Goal: Task Accomplishment & Management: Use online tool/utility

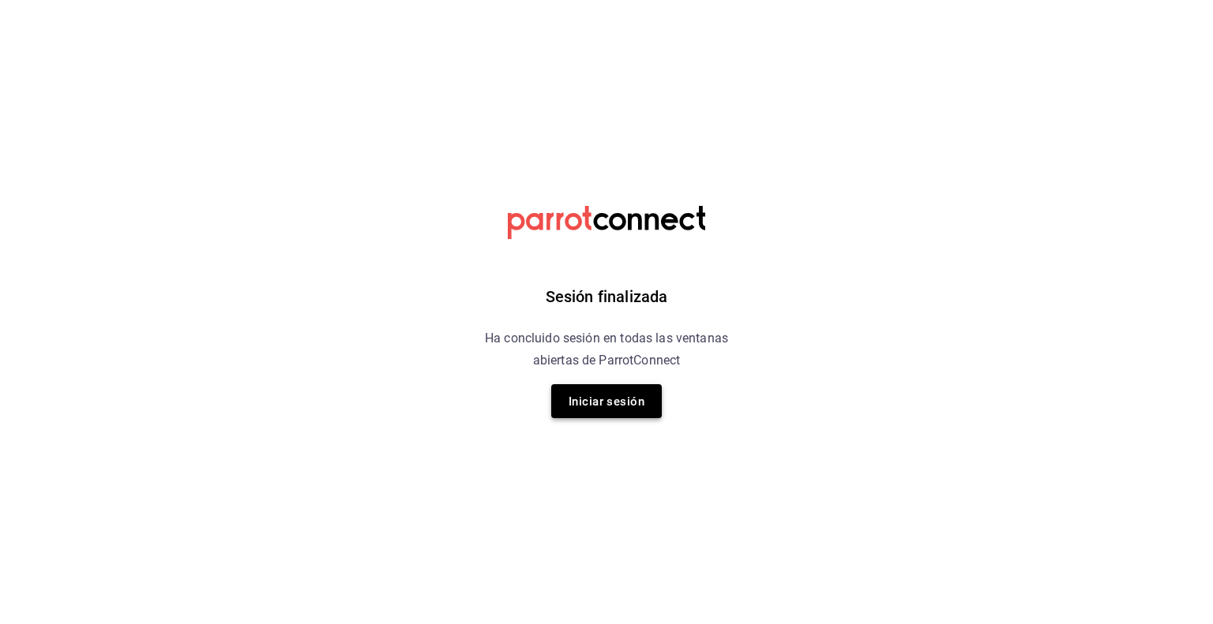
click at [627, 388] on button "Iniciar sesión" at bounding box center [606, 401] width 111 height 34
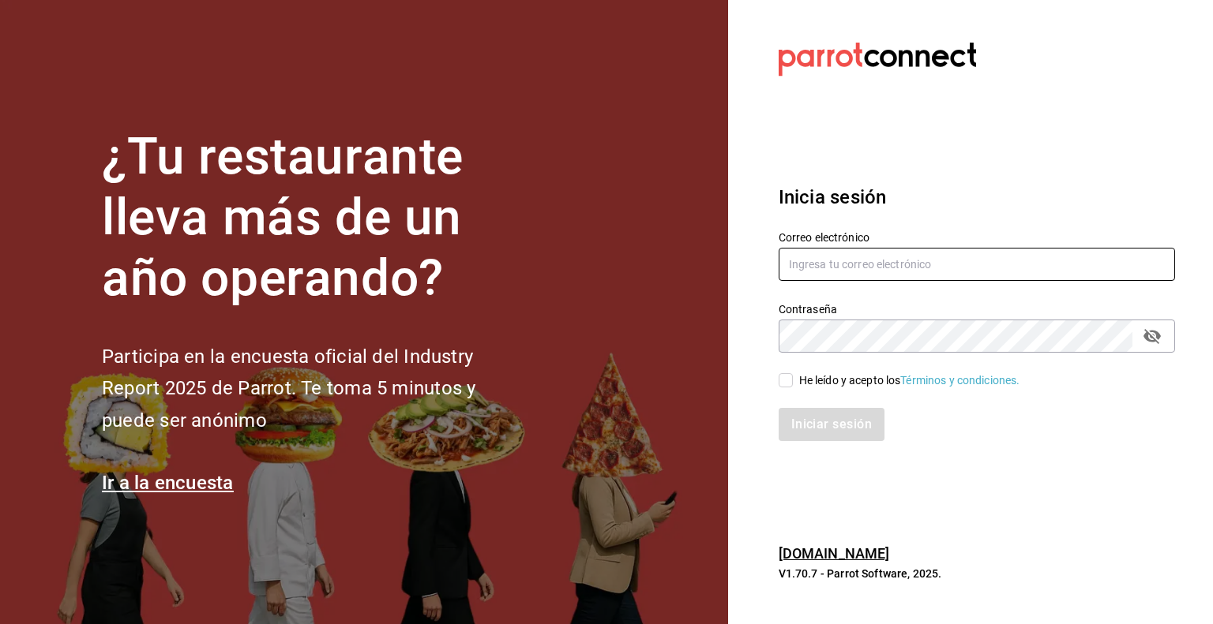
type input "[PERSON_NAME][EMAIL_ADDRESS][PERSON_NAME][DOMAIN_NAME]"
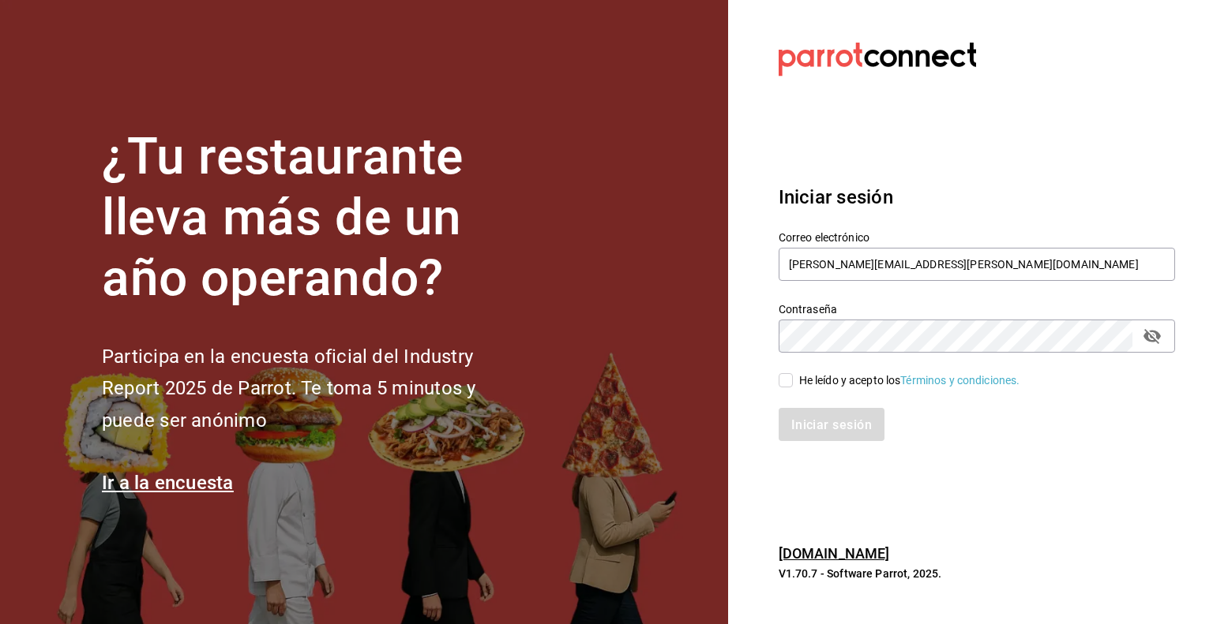
click at [783, 386] on input "He leído y acepto los Términos y condiciones." at bounding box center [785, 380] width 14 height 14
checkbox input "true"
click at [809, 418] on font "Iniciar sesión" at bounding box center [832, 424] width 81 height 15
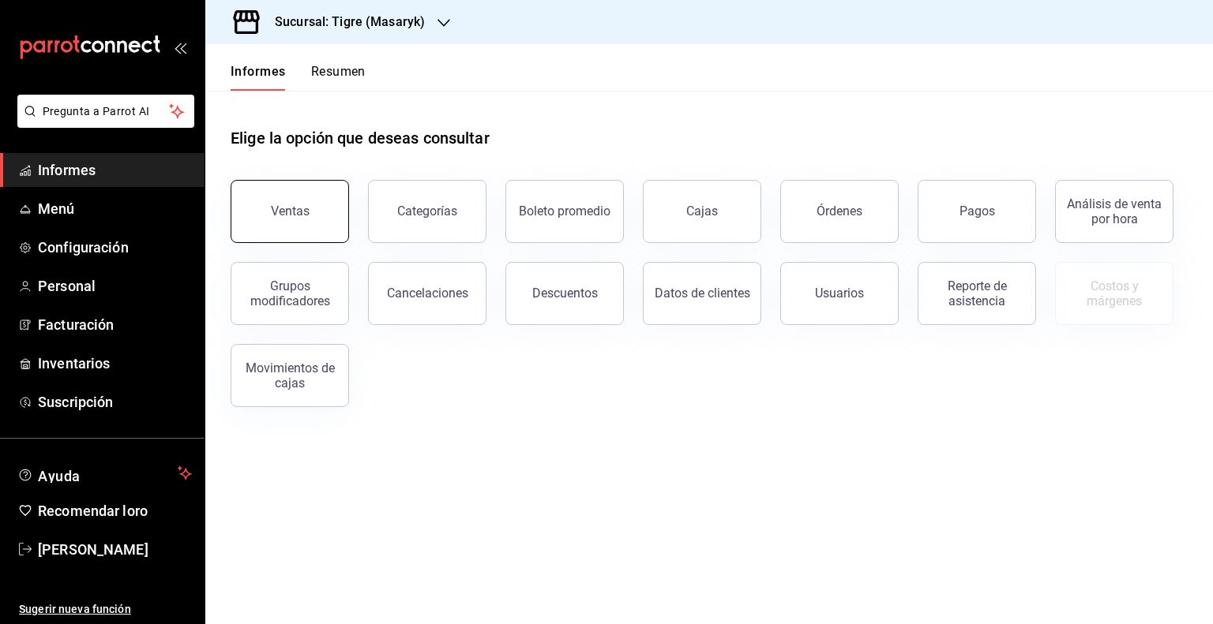
click at [256, 222] on button "Ventas" at bounding box center [290, 211] width 118 height 63
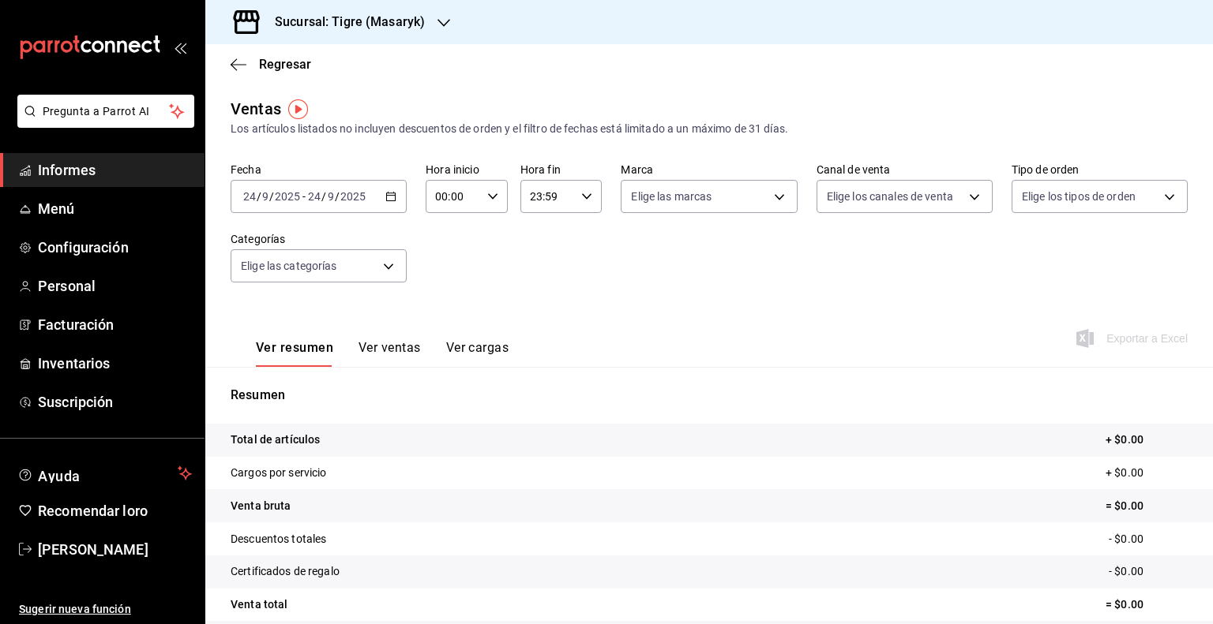
click at [388, 201] on \(Stroke\) "button" at bounding box center [390, 197] width 9 height 9
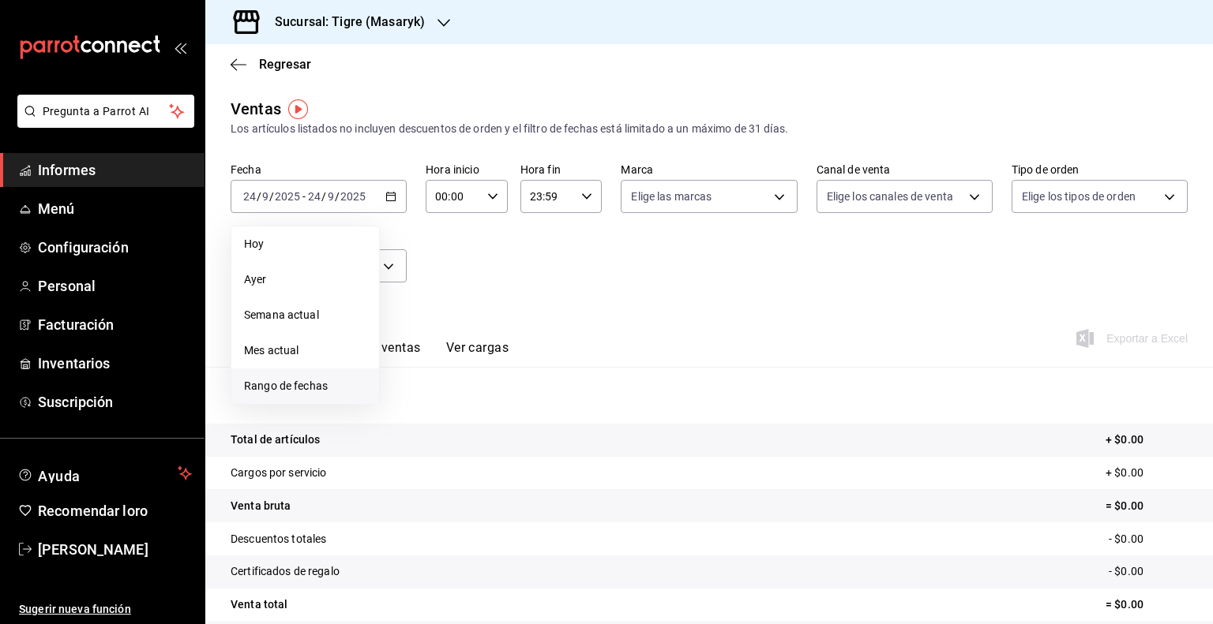
click at [289, 381] on font "Rango de fechas" at bounding box center [286, 386] width 84 height 13
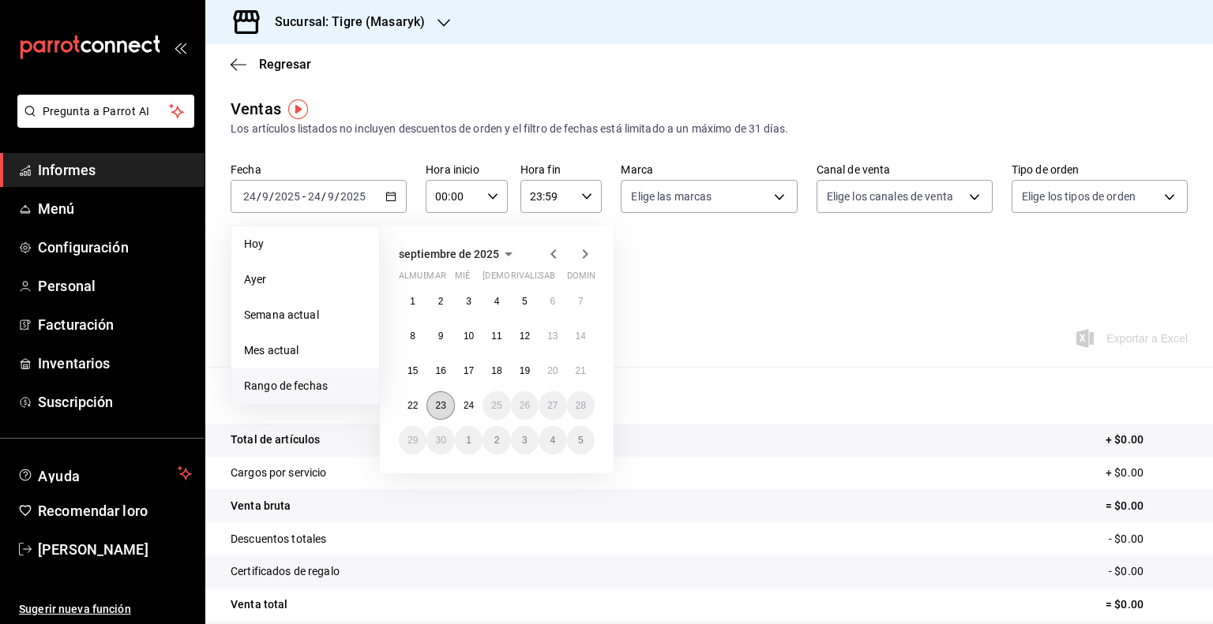
click at [444, 403] on font "23" at bounding box center [440, 405] width 10 height 11
click at [469, 403] on font "24" at bounding box center [468, 405] width 10 height 11
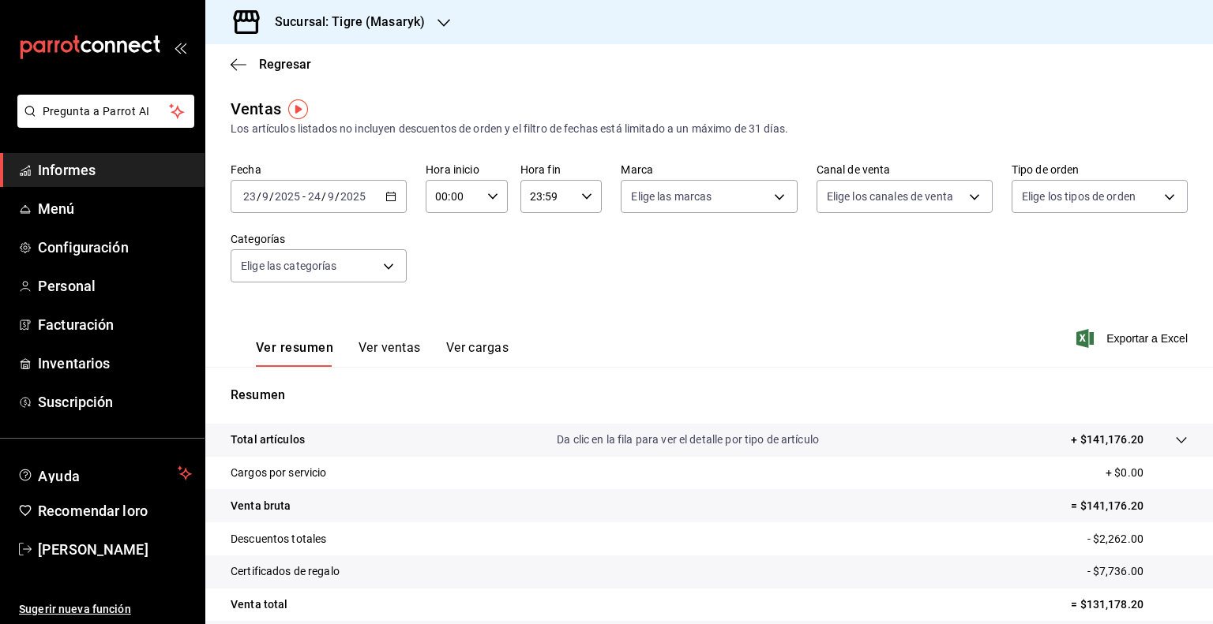
click at [492, 193] on icon "button" at bounding box center [492, 196] width 11 height 11
click at [447, 292] on font "05" at bounding box center [443, 294] width 13 height 13
type input "05:00"
click at [579, 186] on div at bounding box center [606, 312] width 1213 height 624
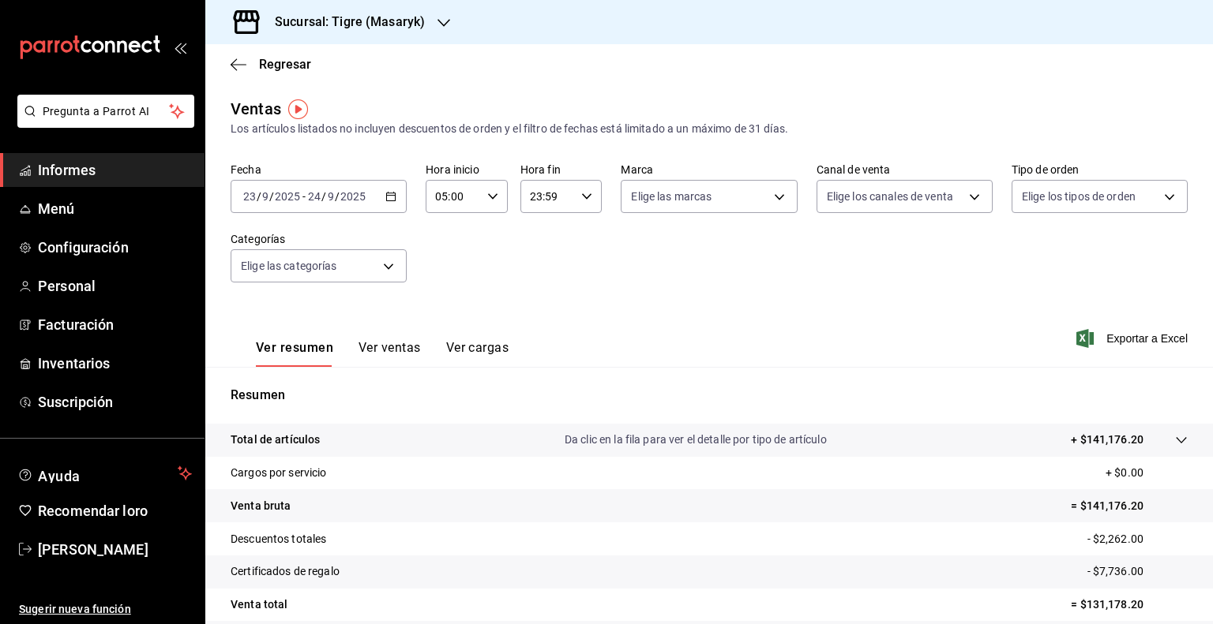
click at [582, 197] on icon "button" at bounding box center [586, 196] width 11 height 11
click at [538, 278] on button "05" at bounding box center [536, 284] width 34 height 32
click at [587, 238] on button "00" at bounding box center [577, 237] width 34 height 32
type input "05:00"
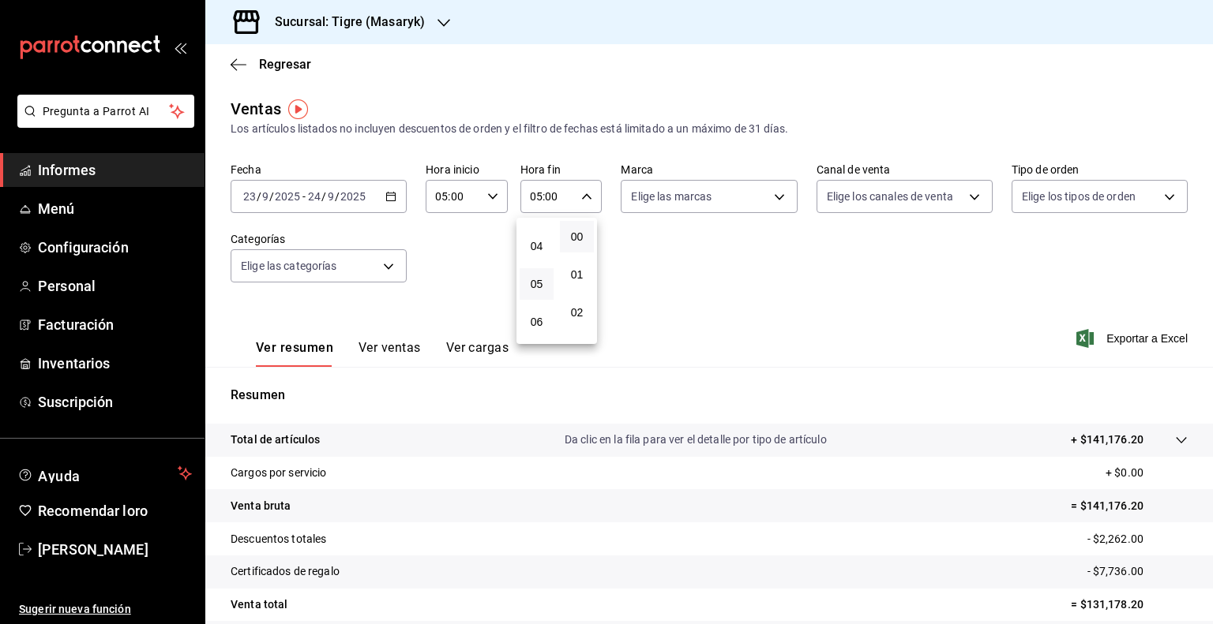
click at [765, 197] on div at bounding box center [606, 312] width 1213 height 624
click at [774, 197] on body "Pregunta a Parrot AI Informes Menú Configuración Personal Facturación Inventari…" at bounding box center [606, 312] width 1213 height 624
click at [655, 321] on li "Tigre (Masaryk)" at bounding box center [703, 311] width 172 height 36
type input "0f86158e-2edf-4eb8-b958-7d07c808eb5c"
checkbox input "true"
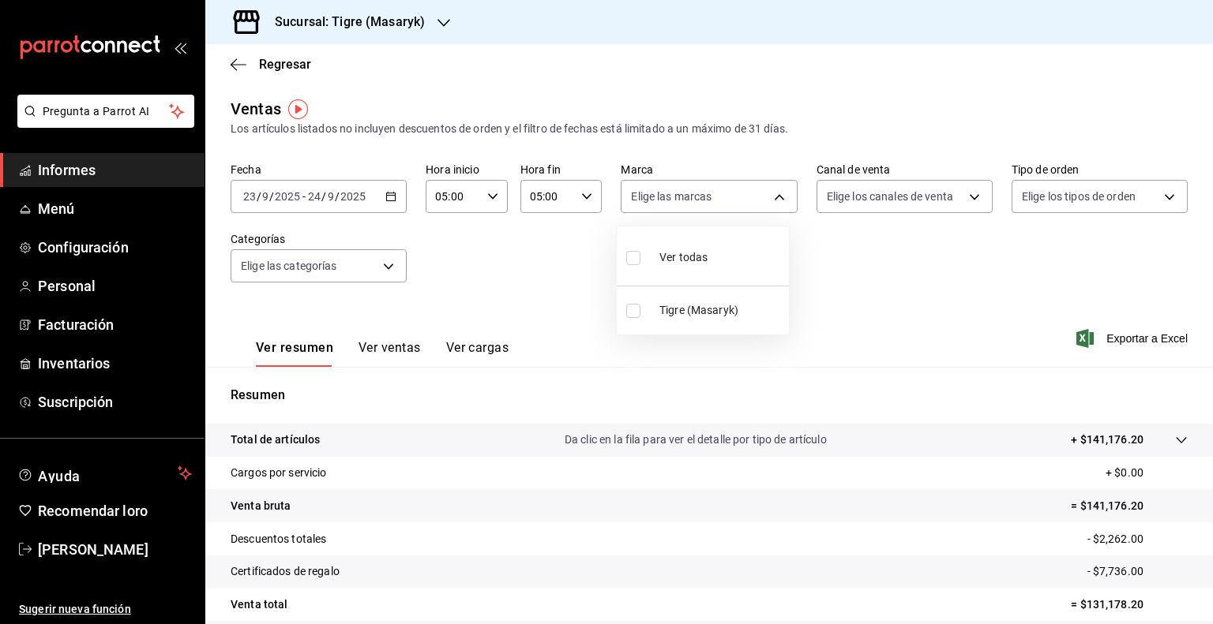
checkbox input "true"
click at [905, 198] on div at bounding box center [606, 312] width 1213 height 624
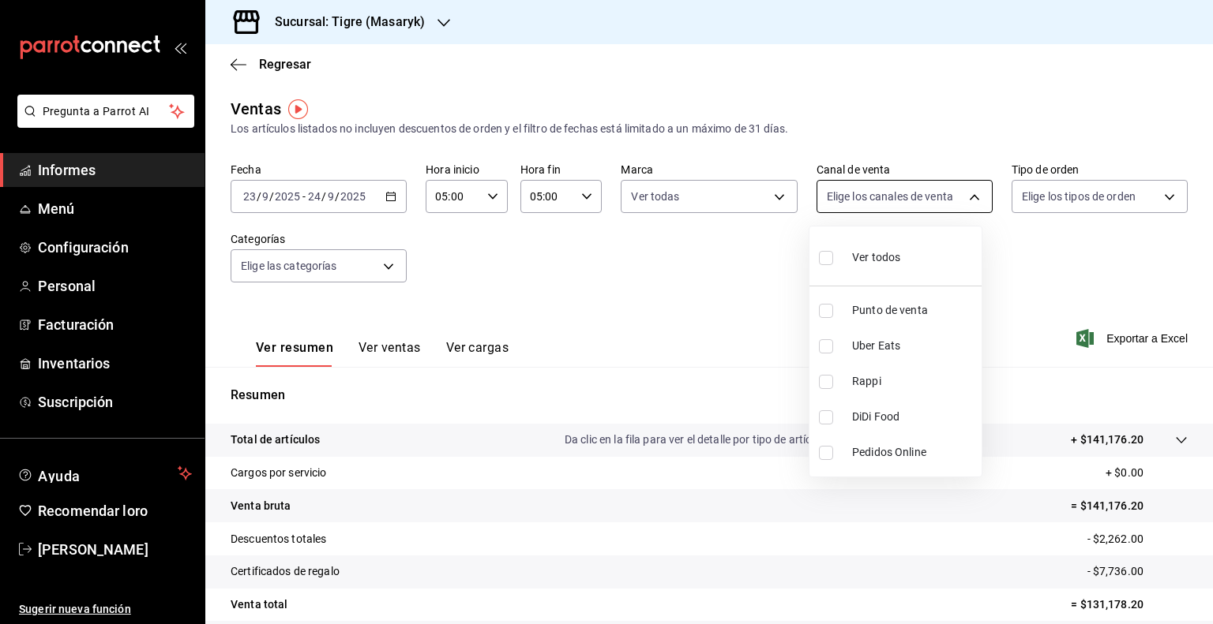
click at [941, 193] on body "Pregunta a Parrot AI Informes Menú Configuración Personal Facturación Inventari…" at bounding box center [606, 312] width 1213 height 624
click at [867, 249] on div "Ver todos" at bounding box center [859, 256] width 81 height 34
type input "PARROT,UBER_EATS,RAPPI,DIDI_FOOD,ONLINE"
checkbox input "true"
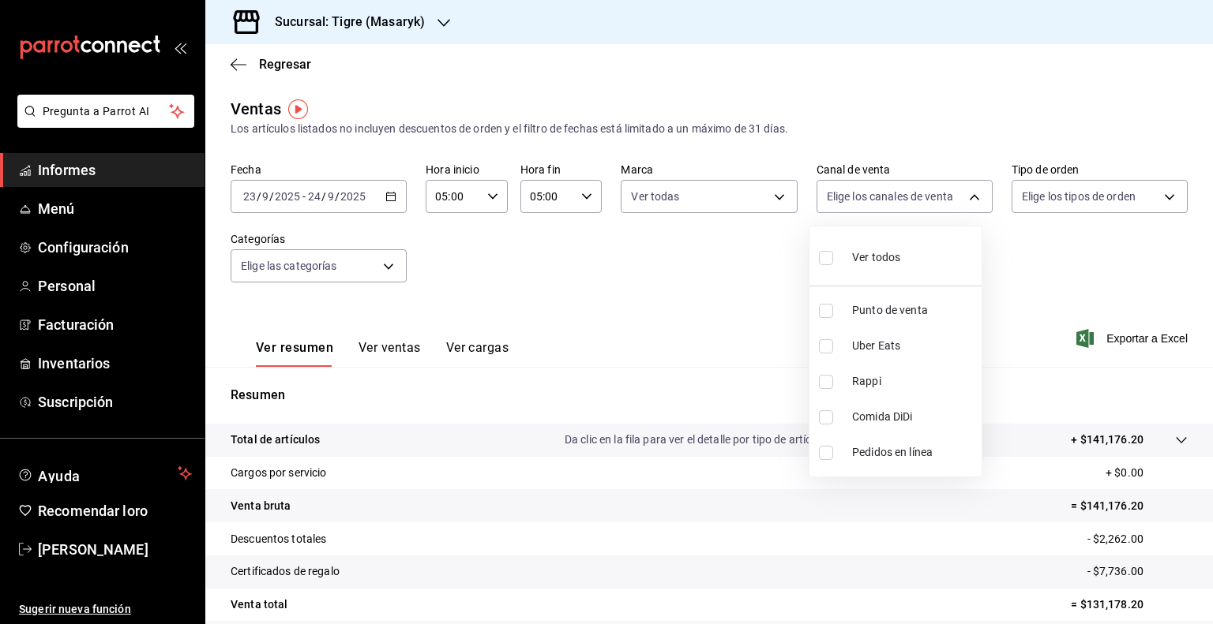
checkbox input "true"
click at [1040, 195] on div at bounding box center [606, 312] width 1213 height 624
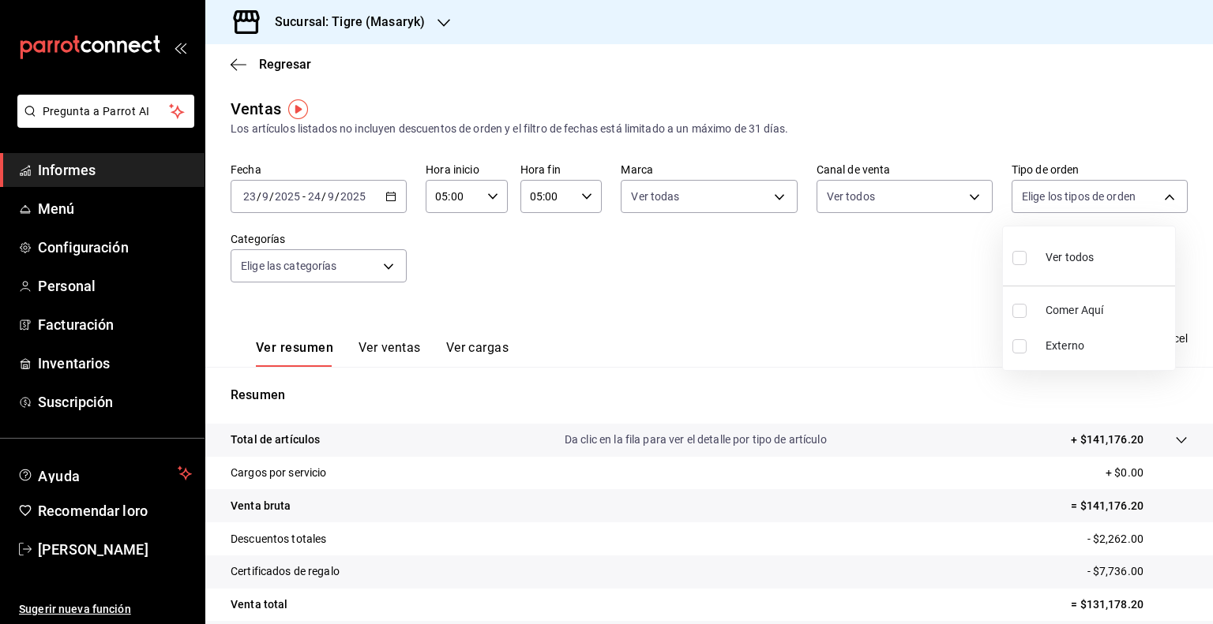
click at [1040, 195] on body "Pregunta a Parrot AI Informes Menú Configuración Personal Facturación Inventari…" at bounding box center [606, 312] width 1213 height 624
click at [1017, 252] on input "checkbox" at bounding box center [1019, 258] width 14 height 14
checkbox input "true"
type input "055f9661-bd08-44a8-b190-ece87b7249e5,EXTERNAL"
checkbox input "true"
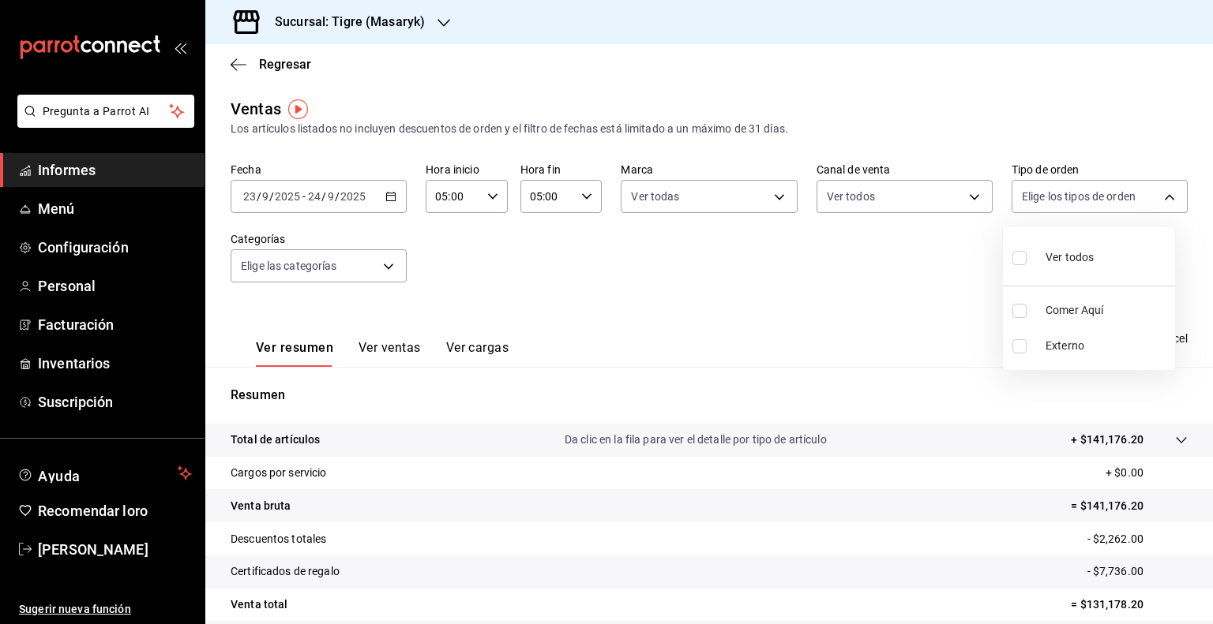
checkbox input "true"
drag, startPoint x: 344, startPoint y: 277, endPoint x: 319, endPoint y: 268, distance: 27.0
click at [319, 268] on div at bounding box center [606, 312] width 1213 height 624
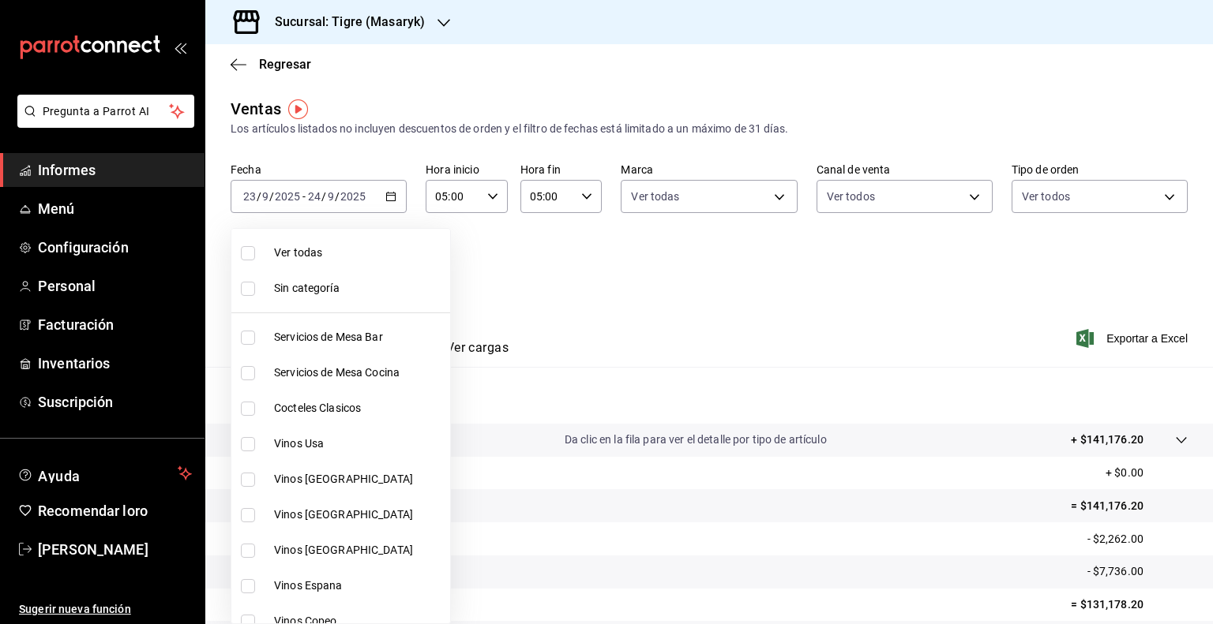
click at [319, 268] on body "Pregunta a Parrot AI Informes Menú Configuración Personal Facturación Inventari…" at bounding box center [606, 312] width 1213 height 624
click at [291, 259] on span "Ver todas" at bounding box center [388, 253] width 228 height 17
type input "7cd27861-1019-4265-ada8-0a6349b72ebc,77c47ebf-2aa7-4ca3-900f-d4e8133ed13d,d84ff…"
checkbox input "true"
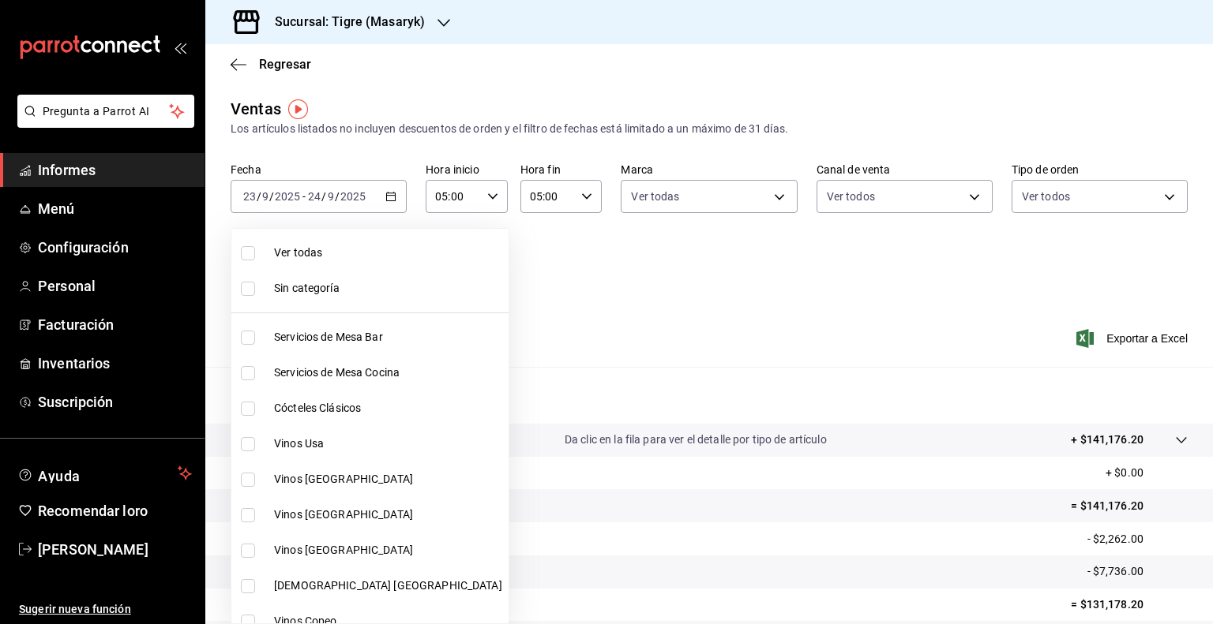
checkbox input "true"
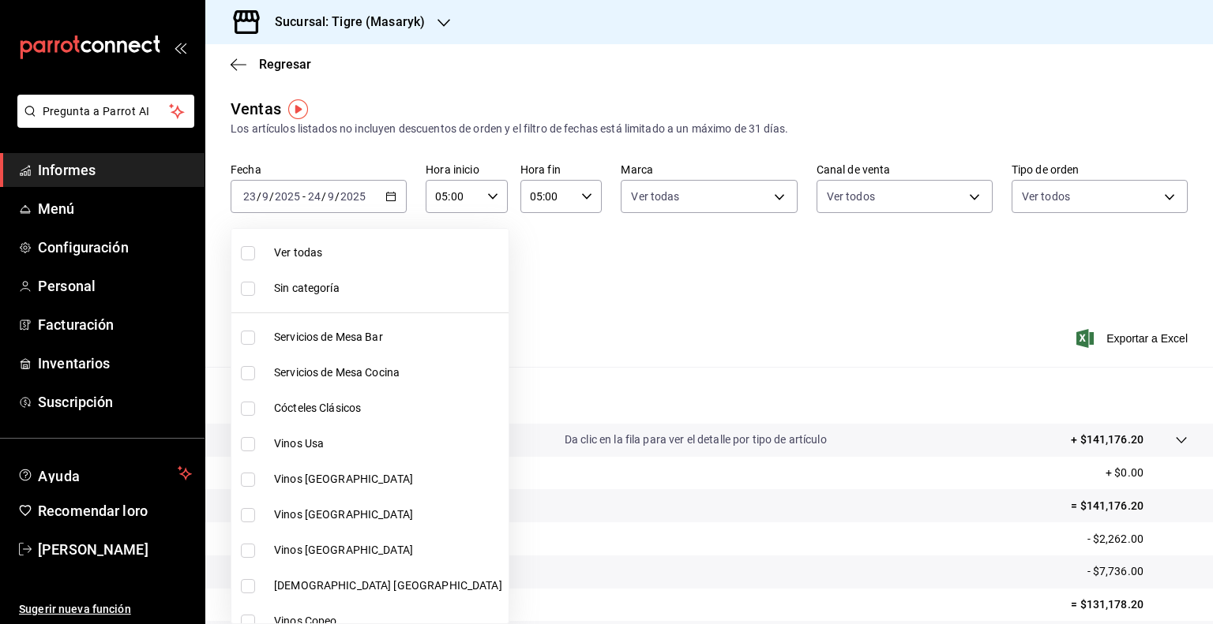
checkbox input "true"
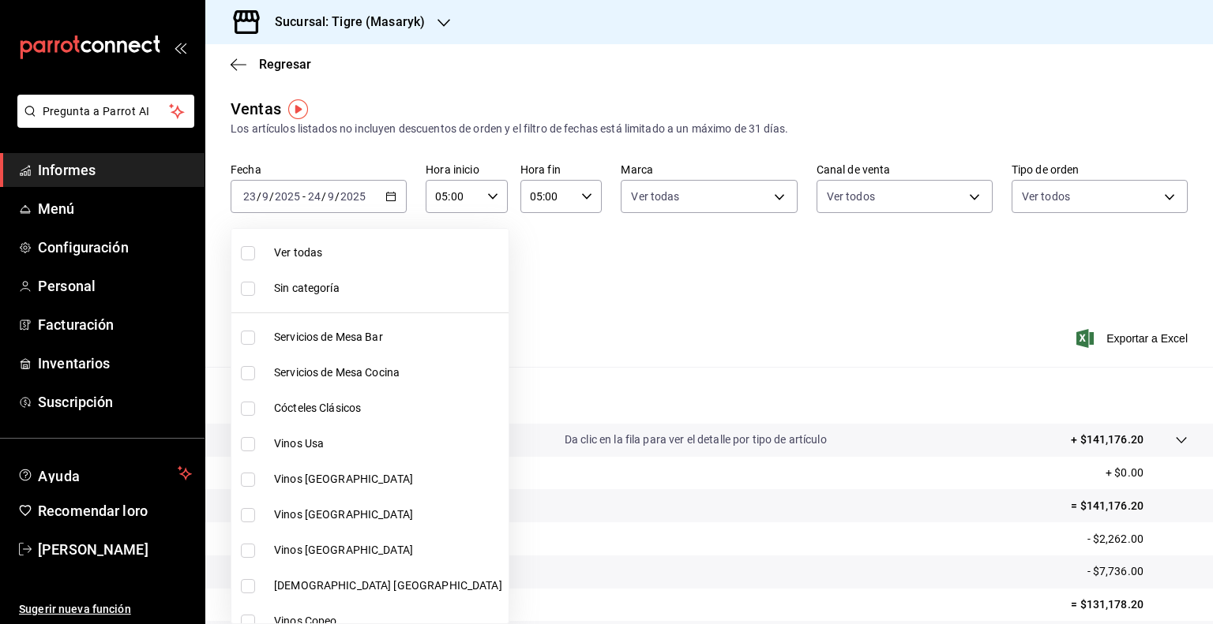
checkbox input "true"
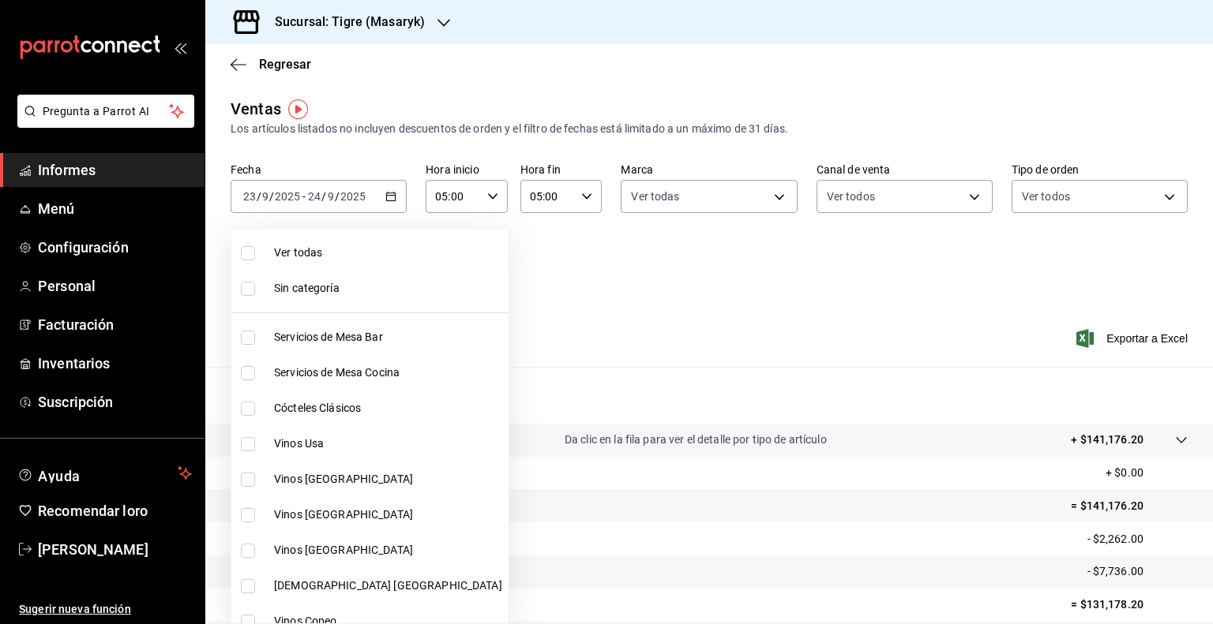
checkbox input "true"
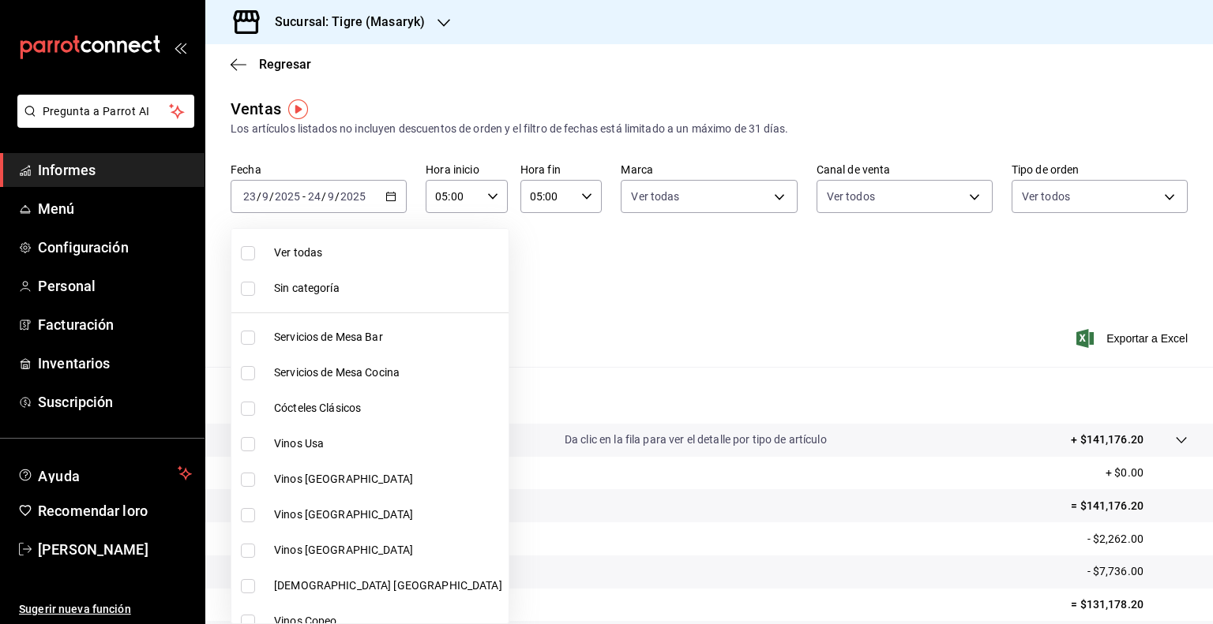
checkbox input "true"
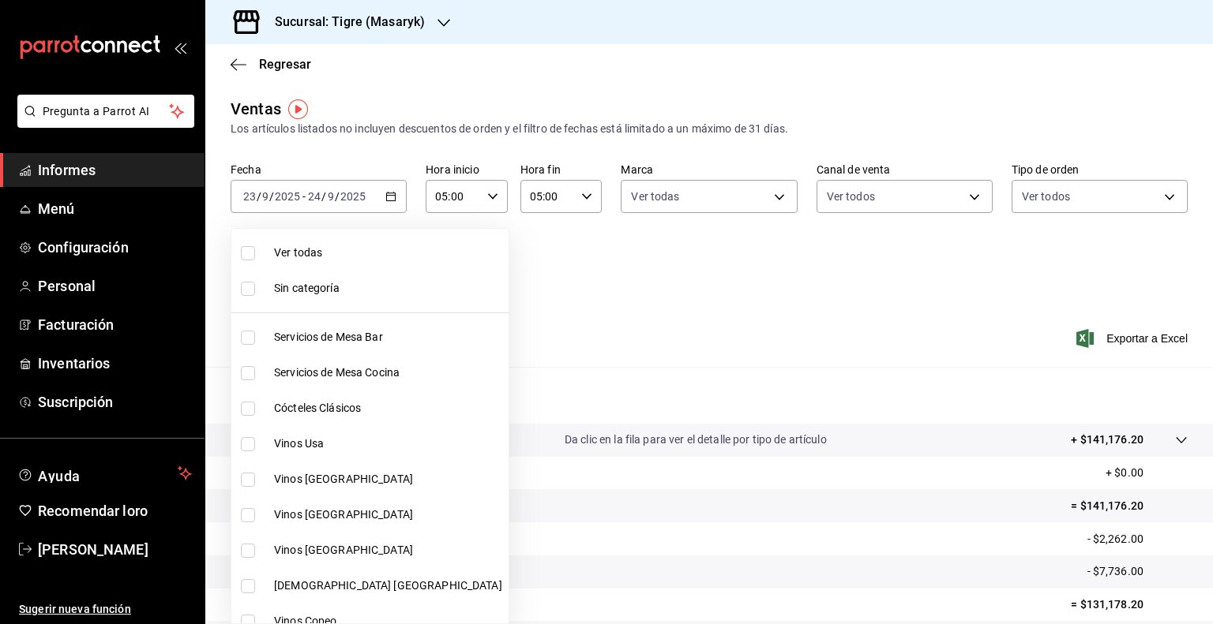
checkbox input "true"
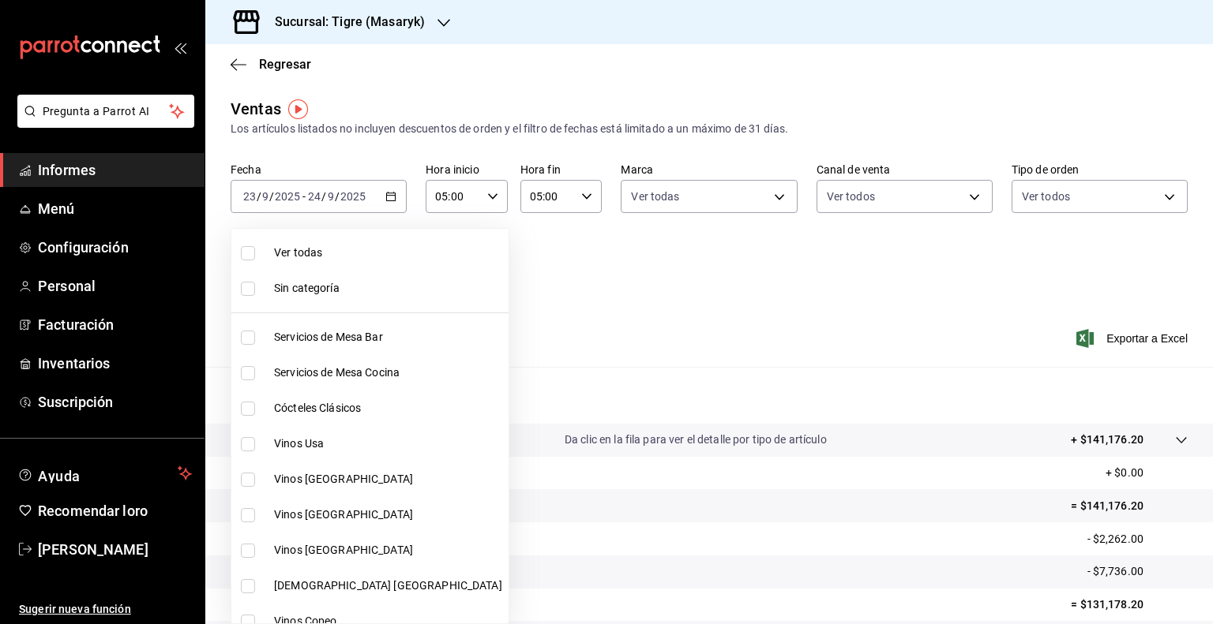
checkbox input "true"
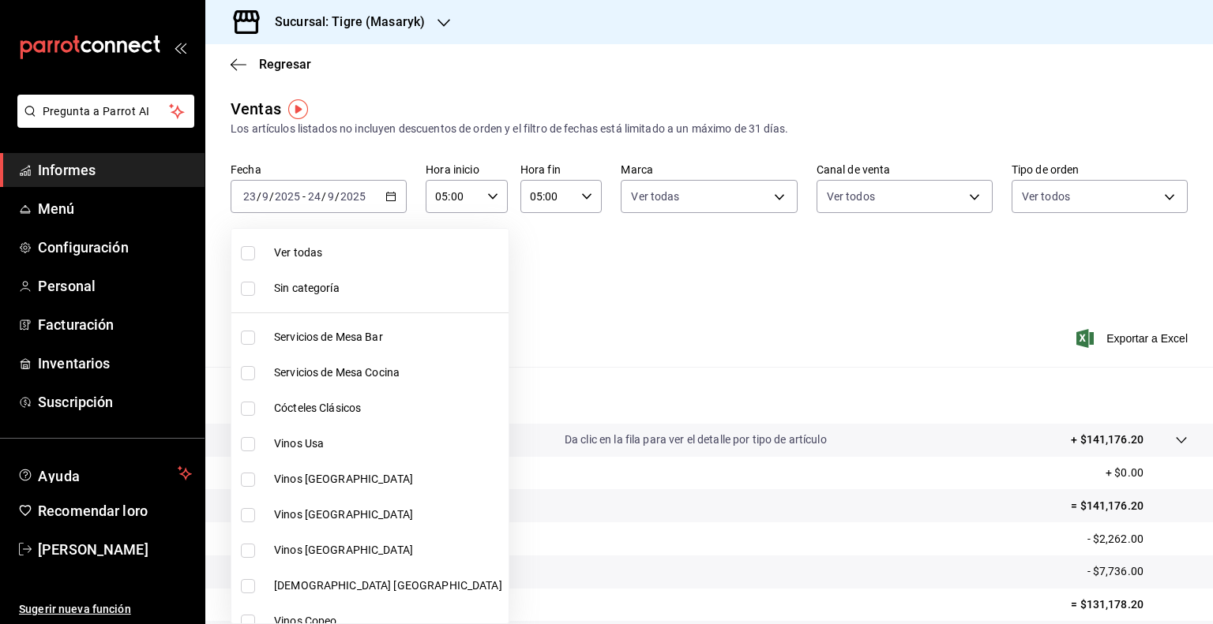
checkbox input "true"
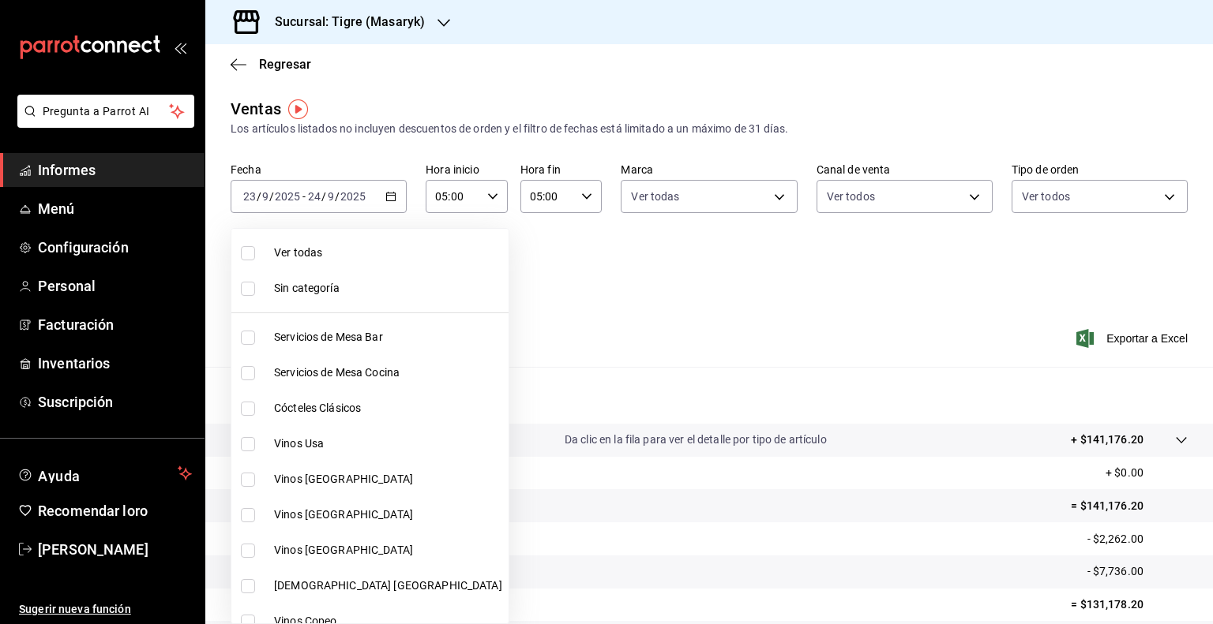
checkbox input "true"
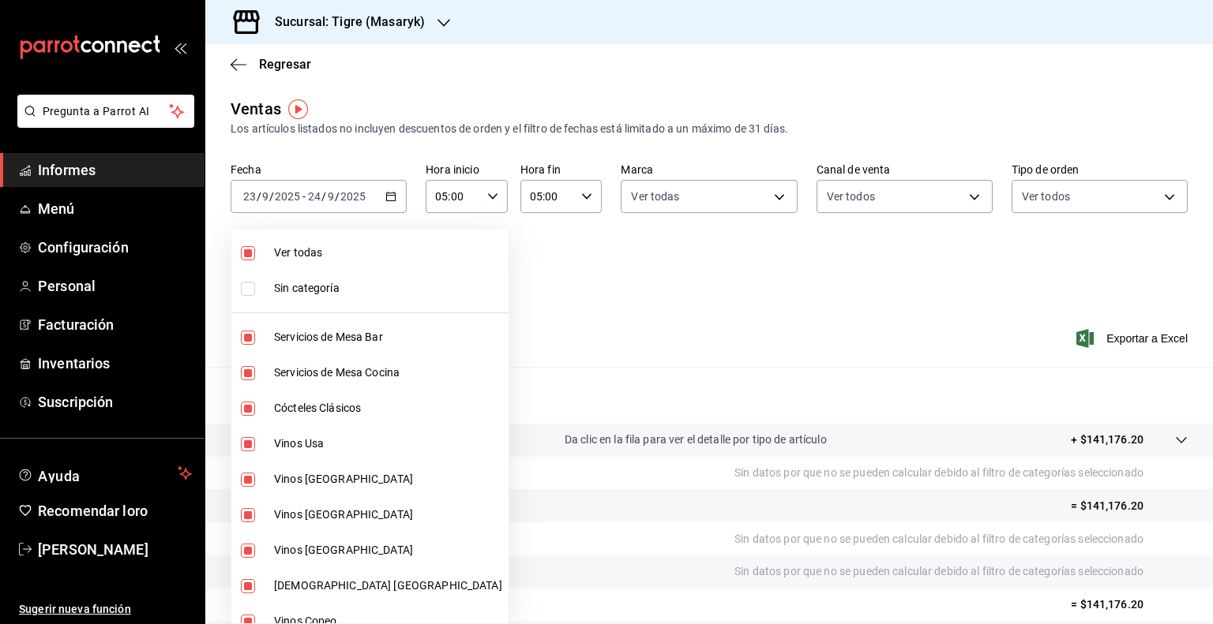
click at [897, 395] on div at bounding box center [606, 312] width 1213 height 624
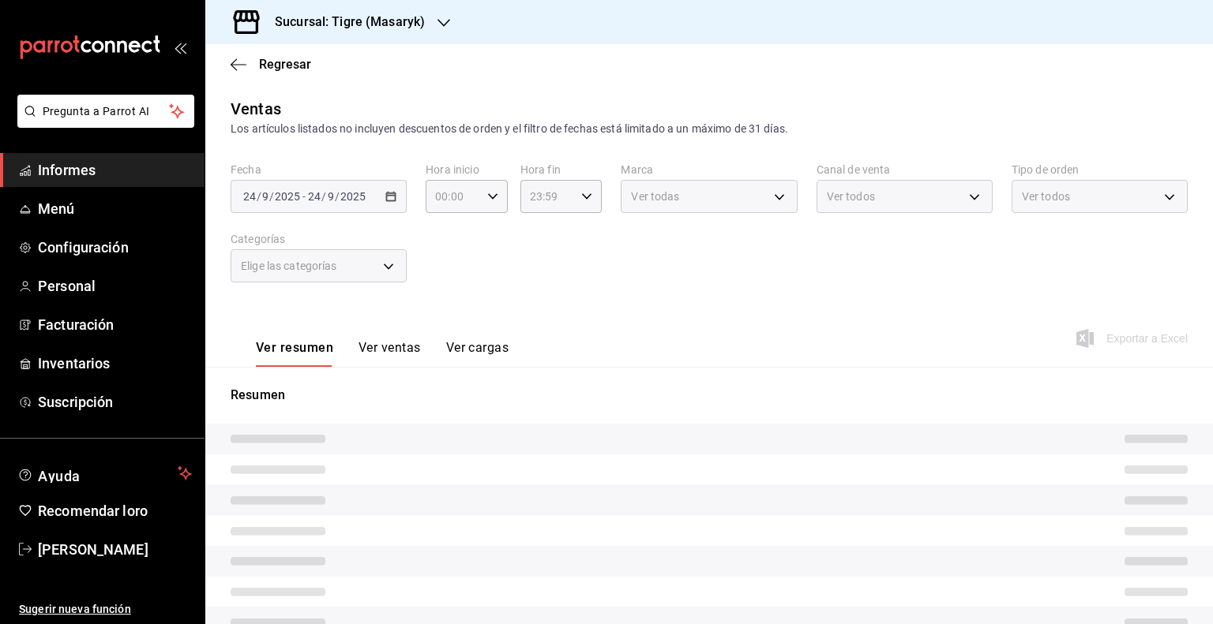
type input "05:00"
type input "7cd27861-1019-4265-ada8-0a6349b72ebc,77c47ebf-2aa7-4ca3-900f-d4e8133ed13d,d84ff…"
type input "0f86158e-2edf-4eb8-b958-7d07c808eb5c"
type input "PARROT,UBER_EATS,RAPPI,DIDI_FOOD,ONLINE"
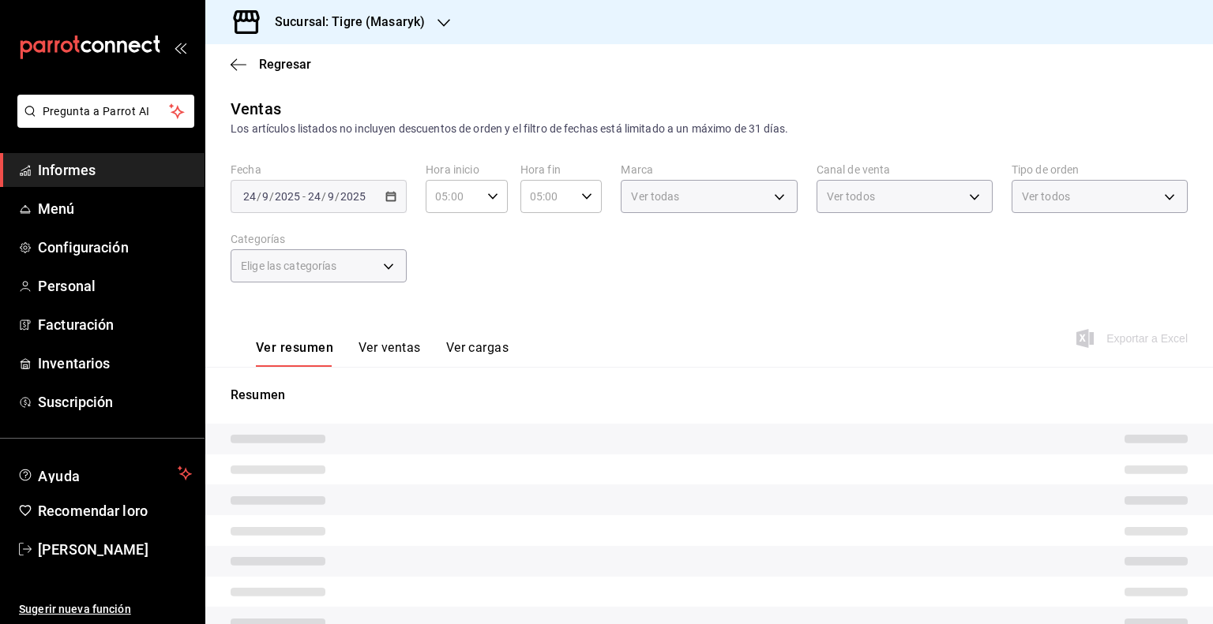
type input "055f9661-bd08-44a8-b190-ece87b7249e5,EXTERNAL"
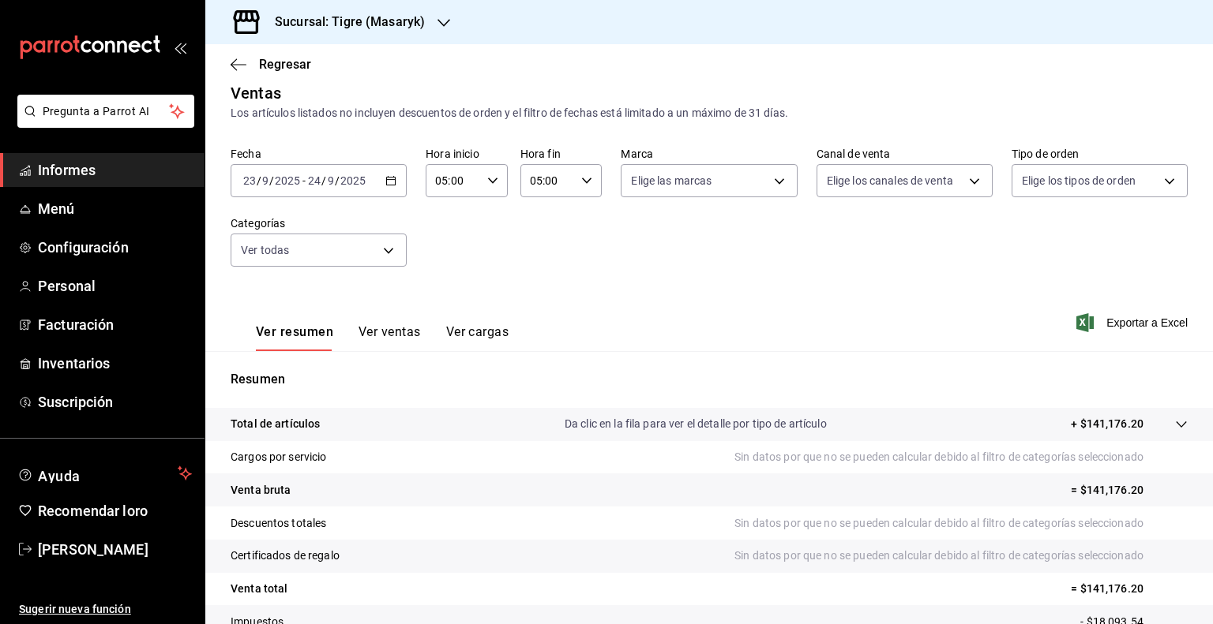
scroll to position [27, 0]
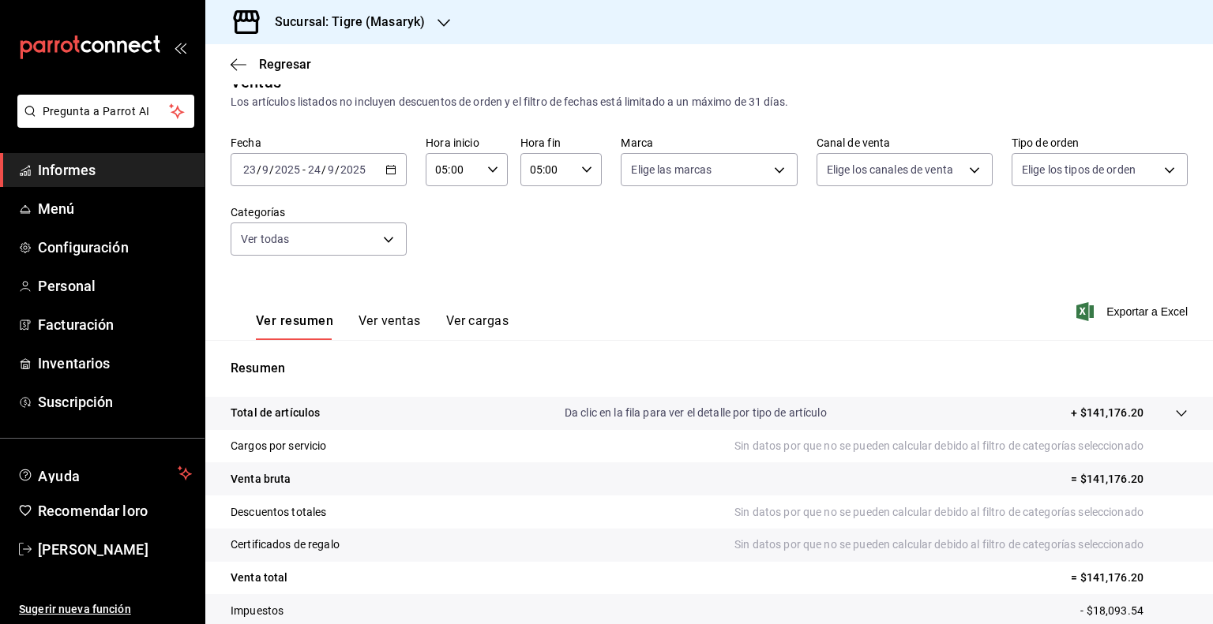
click at [397, 166] on div "[DATE] [DATE] - [DATE] [DATE]" at bounding box center [319, 169] width 176 height 33
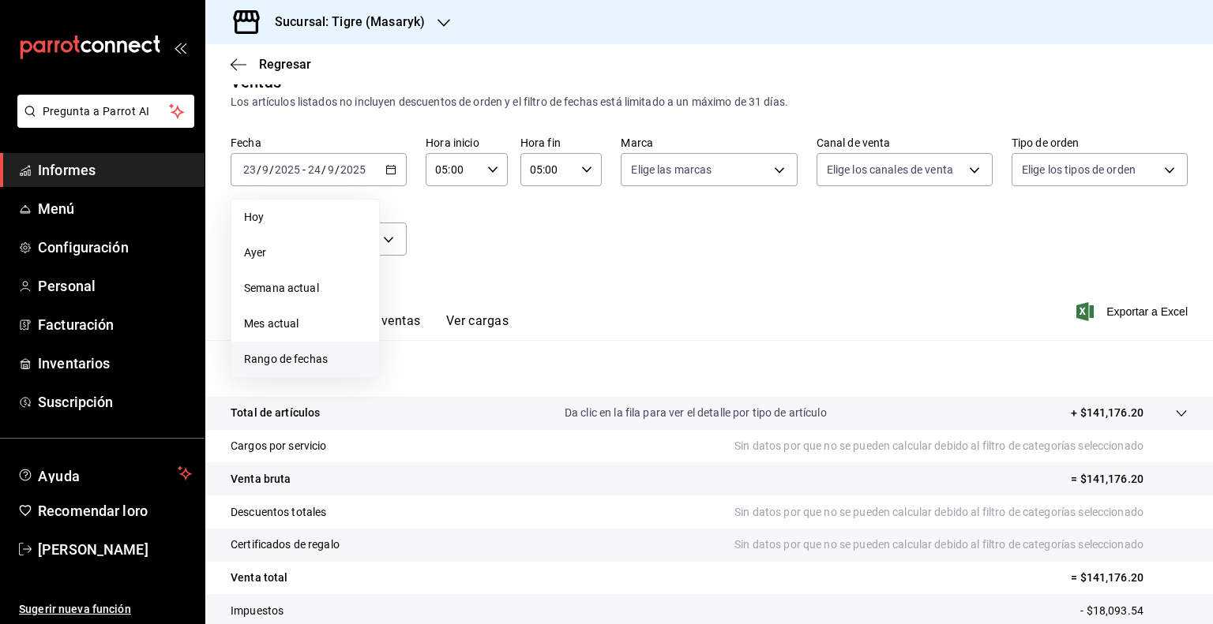
click at [317, 345] on li "Rango de fechas" at bounding box center [305, 360] width 148 height 36
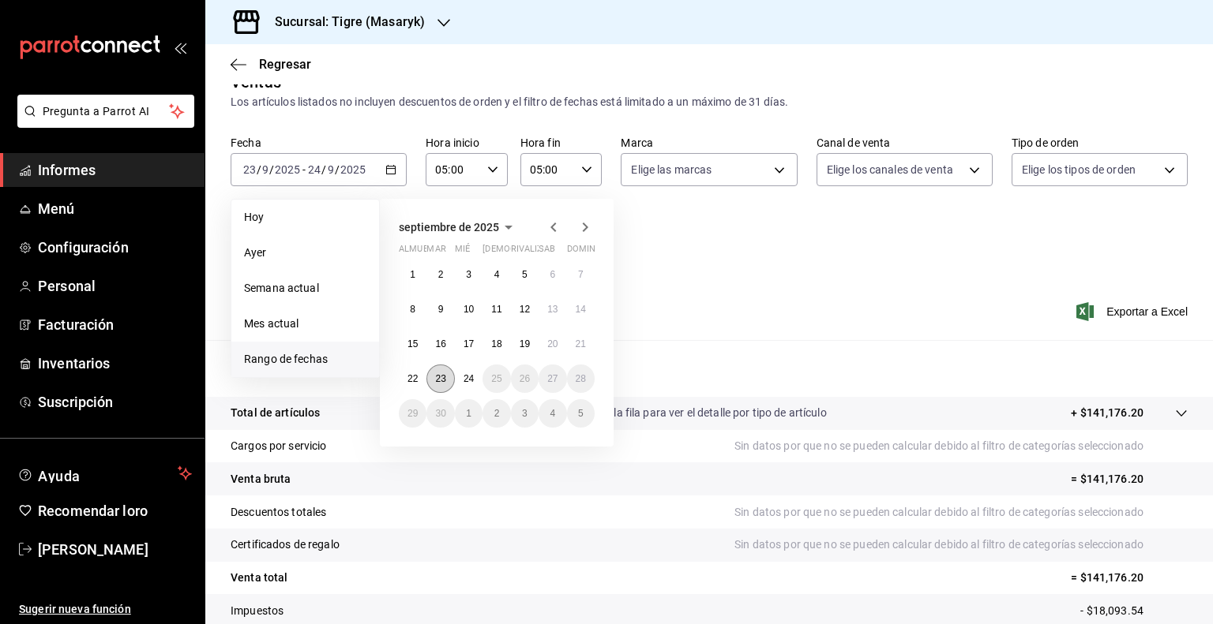
click at [442, 372] on button "23" at bounding box center [440, 379] width 28 height 28
click at [464, 374] on font "24" at bounding box center [468, 378] width 10 height 11
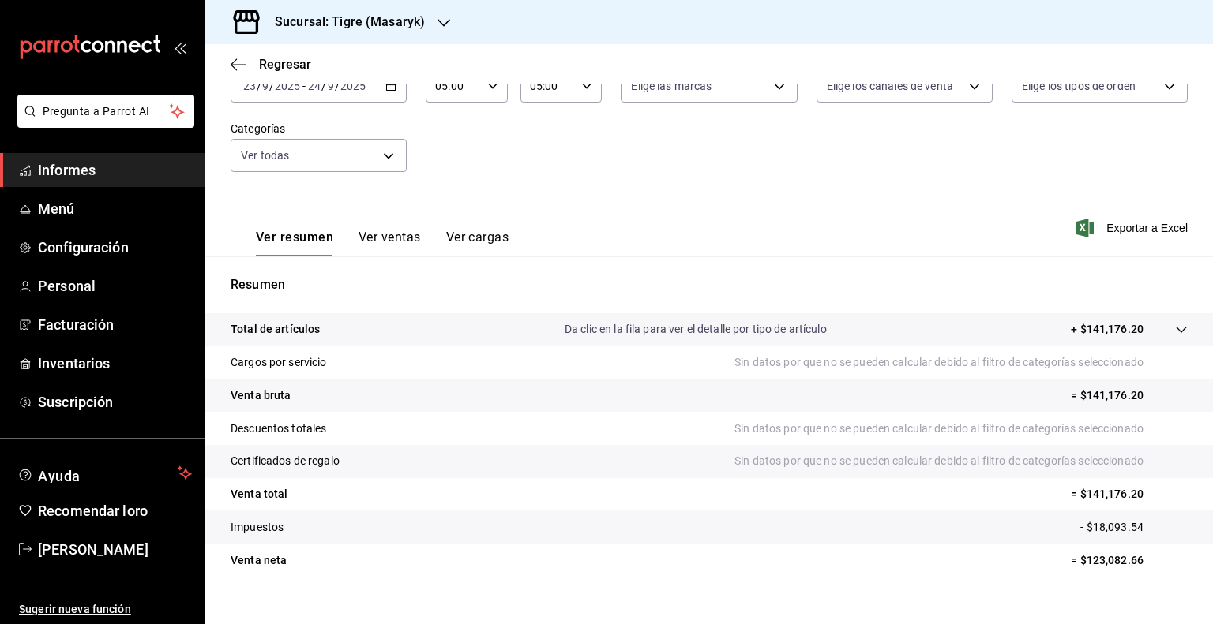
scroll to position [112, 0]
